Goal: Task Accomplishment & Management: Manage account settings

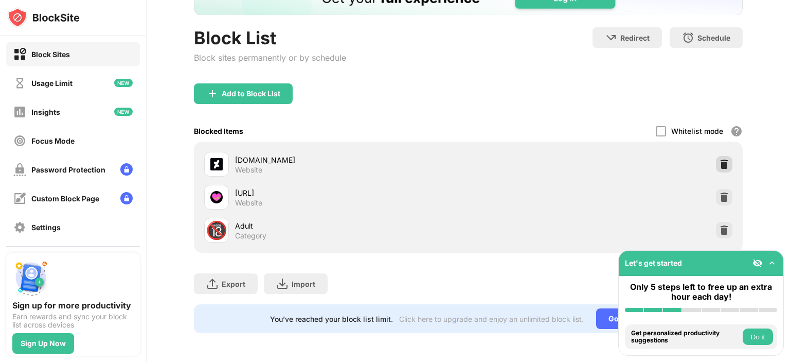
click at [719, 159] on img at bounding box center [724, 164] width 10 height 10
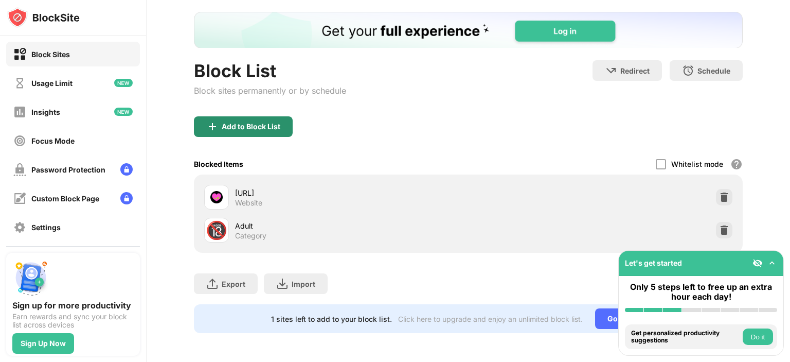
click at [275, 122] on div "Add to Block List" at bounding box center [251, 126] width 59 height 8
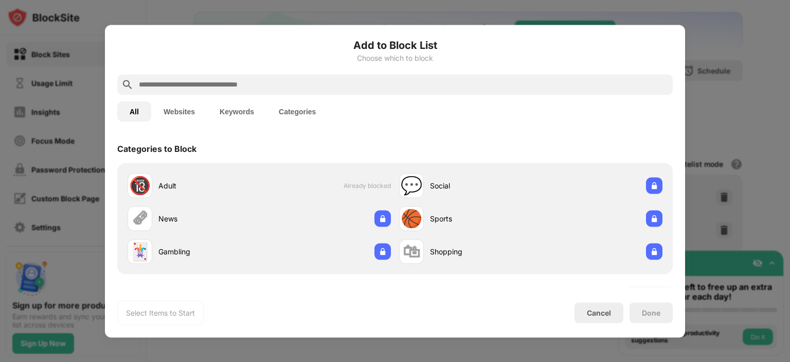
click at [183, 108] on button "Websites" at bounding box center [179, 111] width 56 height 21
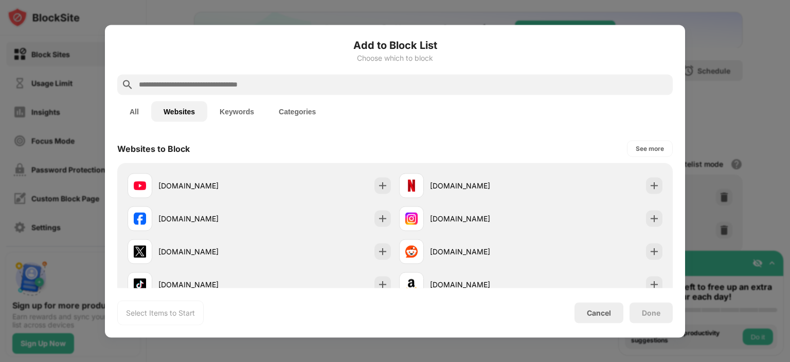
click at [226, 84] on input "text" at bounding box center [403, 84] width 531 height 12
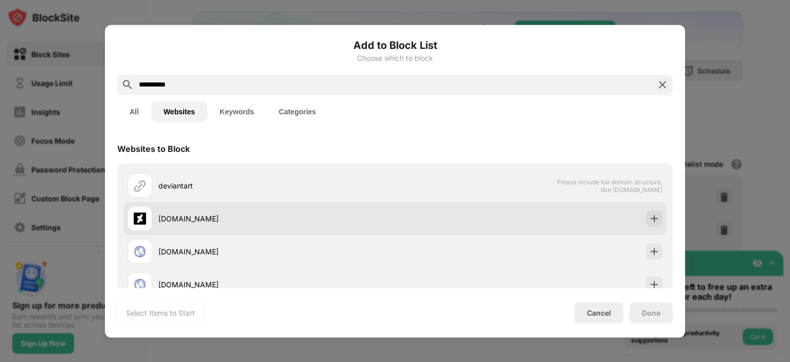
type input "**********"
click at [286, 214] on div "[DOMAIN_NAME]" at bounding box center [277, 218] width 237 height 11
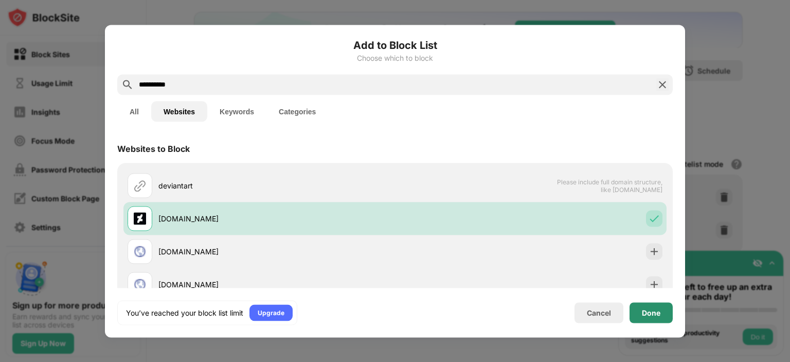
click at [636, 314] on div "Done" at bounding box center [651, 312] width 43 height 21
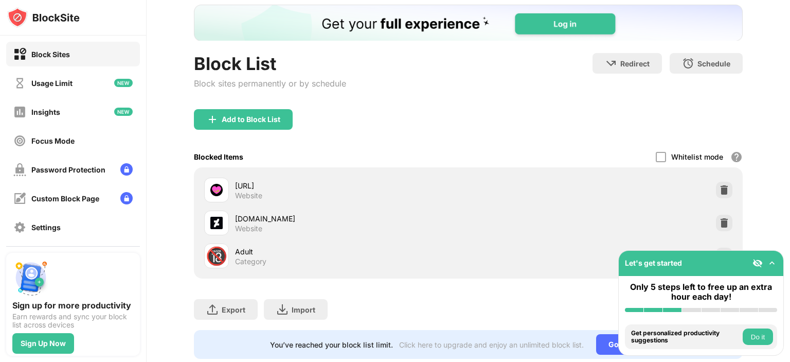
scroll to position [93, 0]
